Goal: Transaction & Acquisition: Purchase product/service

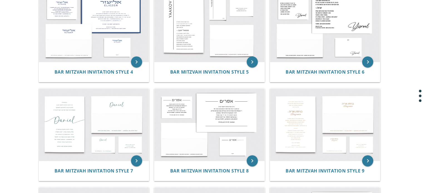
scroll to position [232, 0]
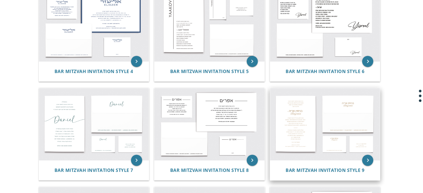
click at [302, 117] on img at bounding box center [325, 124] width 110 height 72
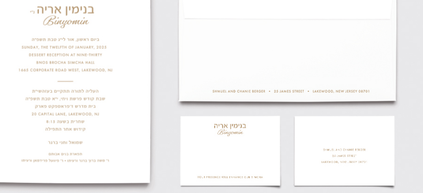
scroll to position [93, 0]
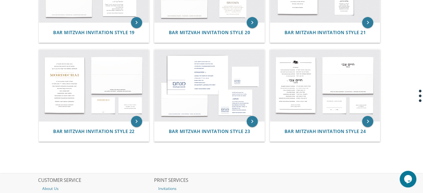
scroll to position [768, 0]
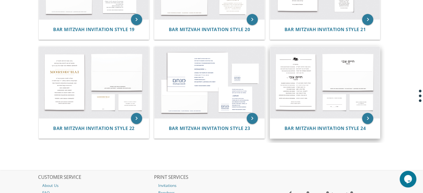
click at [286, 70] on img at bounding box center [325, 82] width 110 height 72
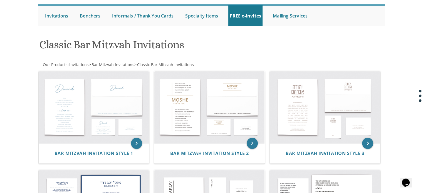
scroll to position [50, 0]
